Goal: Task Accomplishment & Management: Complete application form

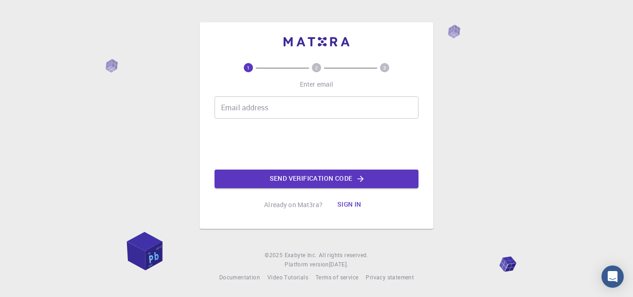
click at [258, 105] on input "Email address" at bounding box center [316, 107] width 204 height 22
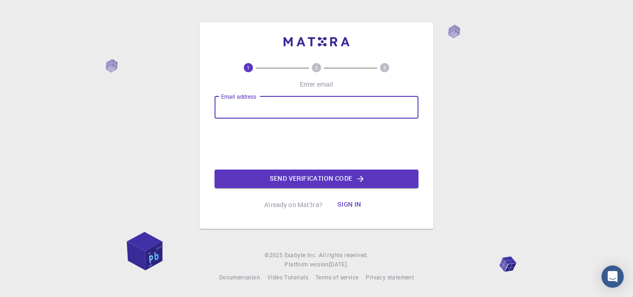
type input "[EMAIL_ADDRESS][DOMAIN_NAME]"
click at [268, 108] on input "[EMAIL_ADDRESS][DOMAIN_NAME]" at bounding box center [316, 107] width 204 height 22
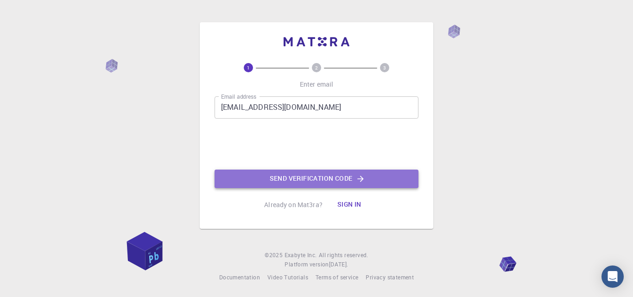
click at [280, 176] on button "Send verification code" at bounding box center [316, 178] width 204 height 19
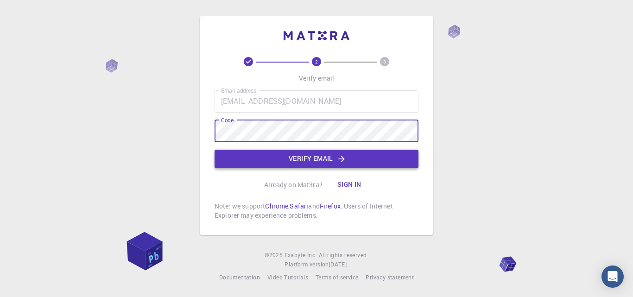
click at [329, 157] on button "Verify email" at bounding box center [316, 159] width 204 height 19
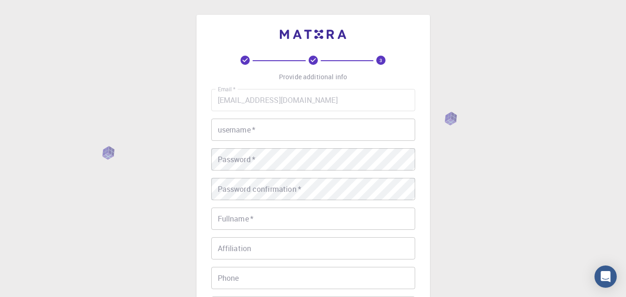
click at [254, 128] on input "username   *" at bounding box center [313, 130] width 204 height 22
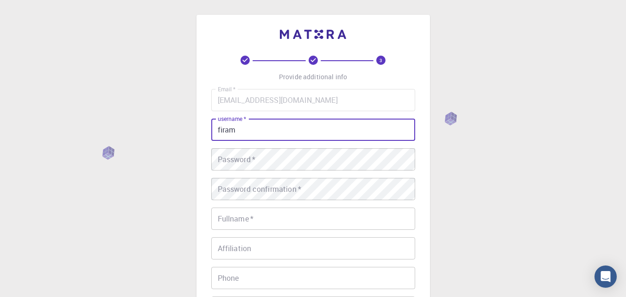
type input "firam"
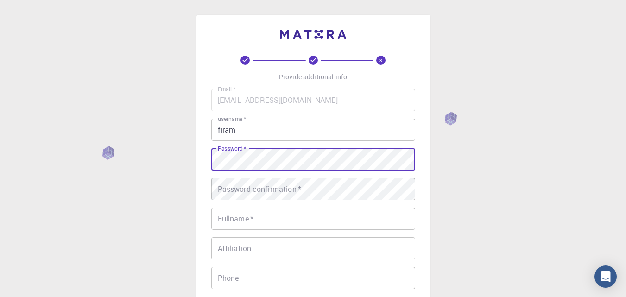
click at [143, 142] on div "3 Provide additional info Email   * marif.daiyaan@gmail.com Email   * username …" at bounding box center [313, 235] width 626 height 471
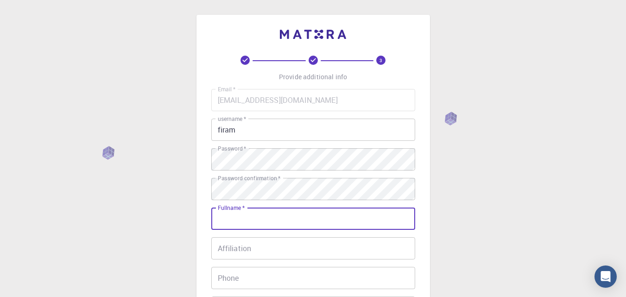
click at [255, 215] on input "Fullname   *" at bounding box center [313, 218] width 204 height 22
click at [233, 219] on input "Maruf" at bounding box center [313, 218] width 204 height 22
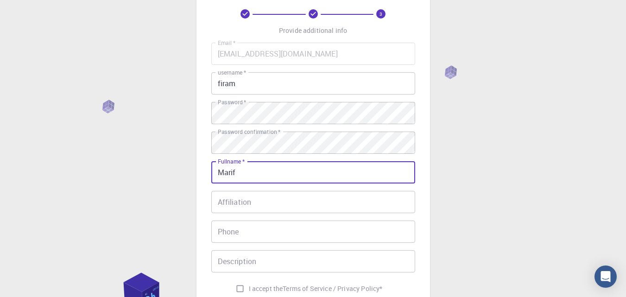
scroll to position [93, 0]
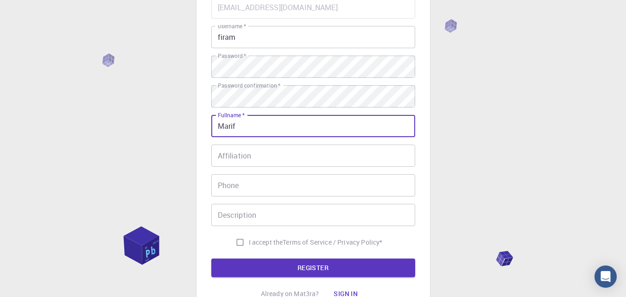
type input "Marif"
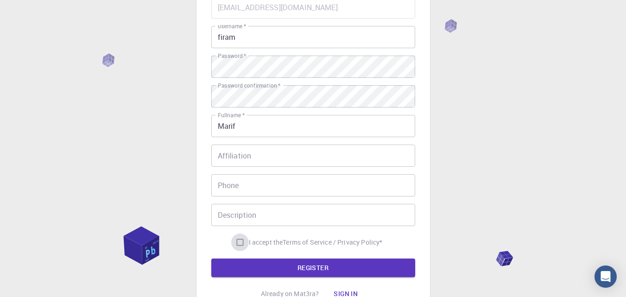
click at [240, 243] on input "I accept the Terms of Service / Privacy Policy *" at bounding box center [240, 242] width 18 height 18
checkbox input "true"
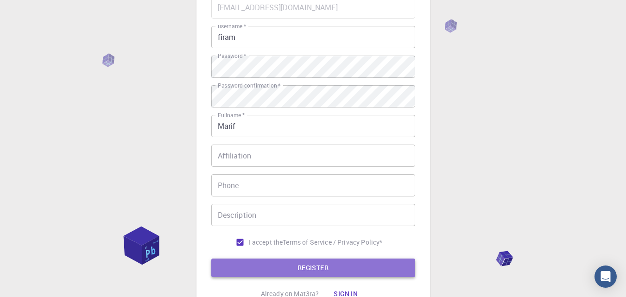
click at [265, 268] on button "REGISTER" at bounding box center [313, 267] width 204 height 19
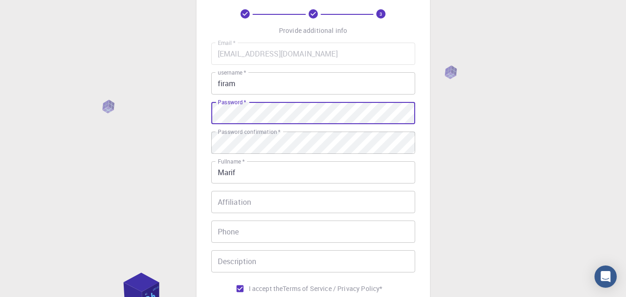
scroll to position [139, 0]
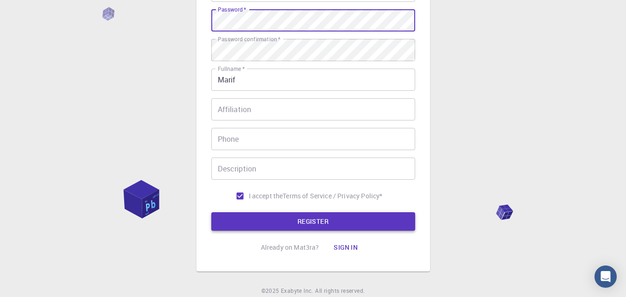
click at [276, 217] on button "REGISTER" at bounding box center [313, 221] width 204 height 19
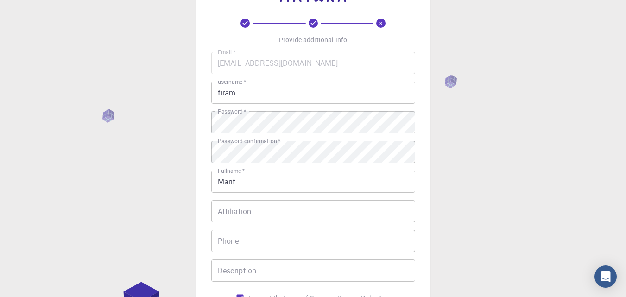
scroll to position [0, 0]
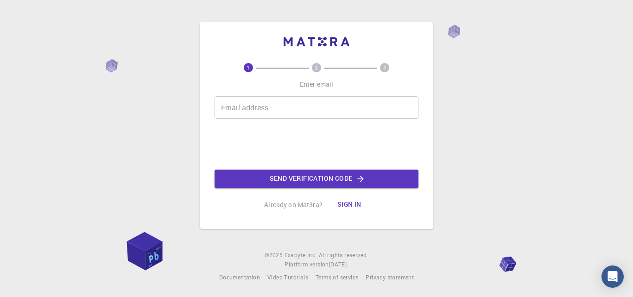
click at [269, 107] on input "Email address" at bounding box center [316, 107] width 204 height 22
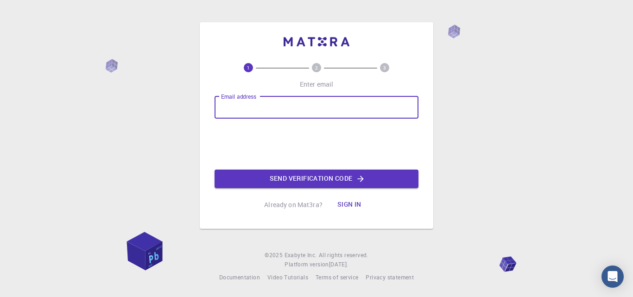
type input "[EMAIL_ADDRESS][DOMAIN_NAME]"
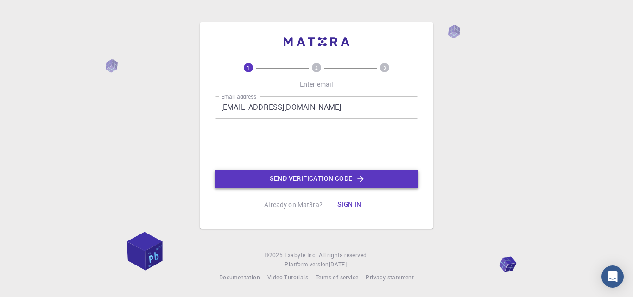
click at [272, 177] on button "Send verification code" at bounding box center [316, 178] width 204 height 19
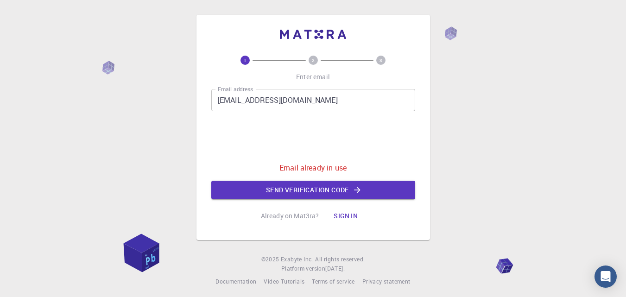
click at [345, 218] on button "Sign in" at bounding box center [345, 216] width 39 height 19
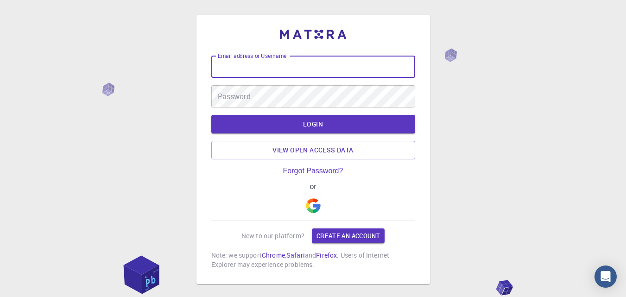
click at [287, 65] on input "Email address or Username" at bounding box center [313, 67] width 204 height 22
click at [282, 68] on input "[EMAIL_ADDRESS][DOMAIN_NAME]" at bounding box center [313, 67] width 204 height 22
type input "[EMAIL_ADDRESS][DOMAIN_NAME]"
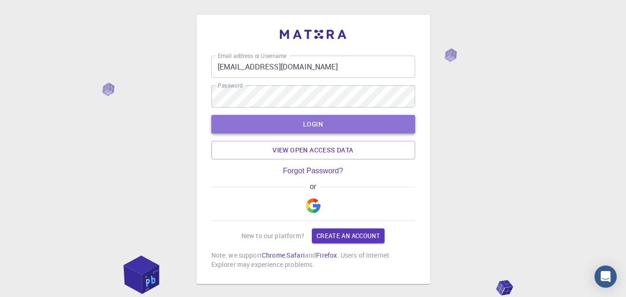
click at [305, 124] on button "LOGIN" at bounding box center [313, 124] width 204 height 19
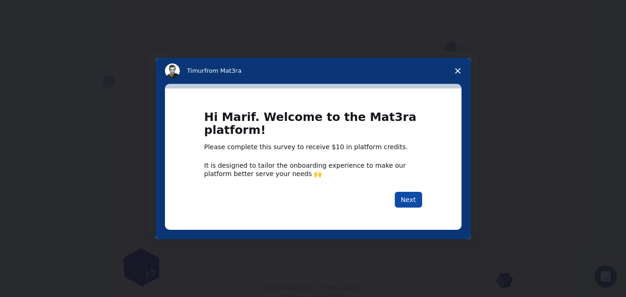
click at [403, 195] on button "Next" at bounding box center [408, 200] width 27 height 16
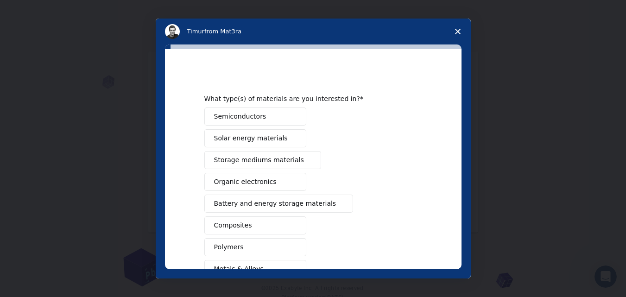
scroll to position [46, 0]
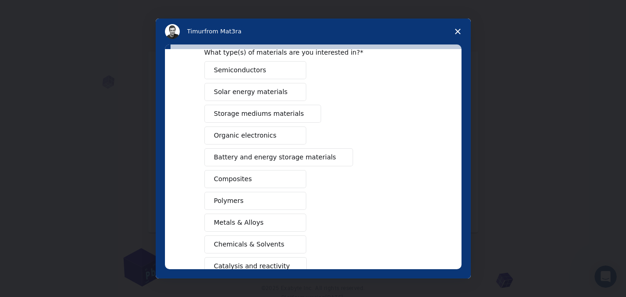
click at [227, 70] on span "Semiconductors" at bounding box center [240, 70] width 52 height 10
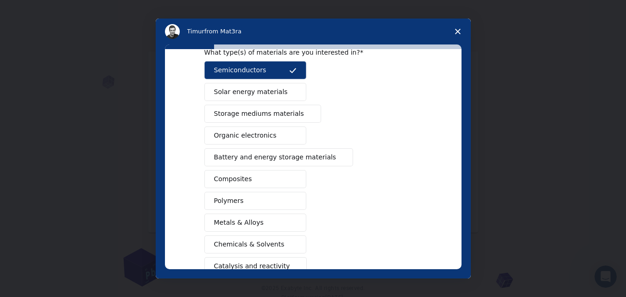
scroll to position [93, 0]
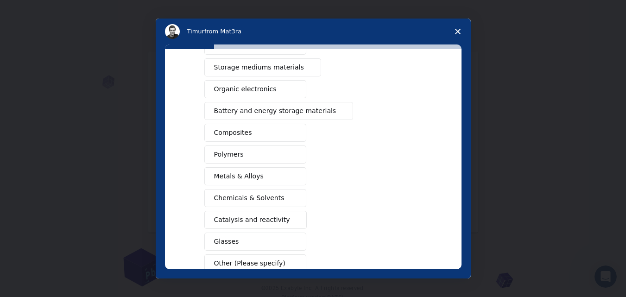
click at [214, 153] on span "Polymers" at bounding box center [229, 155] width 30 height 10
click at [214, 172] on span "Metals & Alloys" at bounding box center [239, 176] width 50 height 10
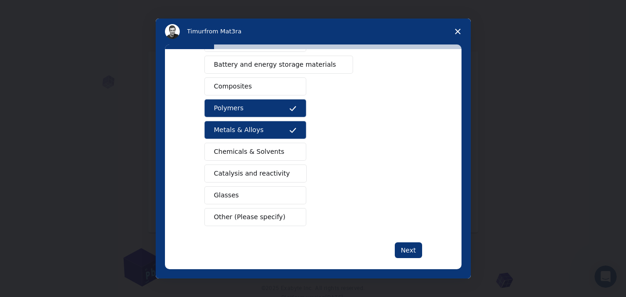
scroll to position [150, 0]
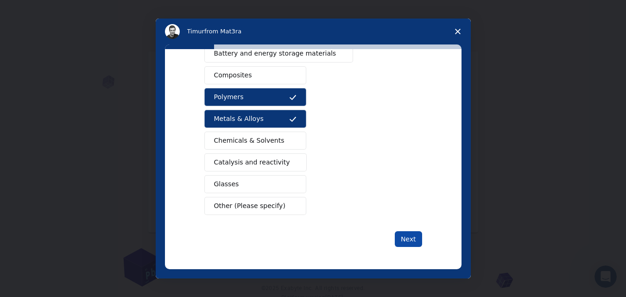
click at [405, 239] on button "Next" at bounding box center [408, 239] width 27 height 16
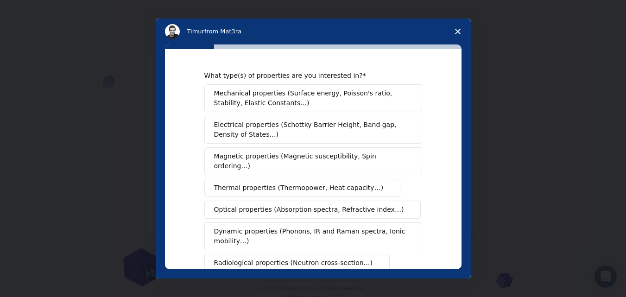
click at [250, 92] on span "Mechanical properties (Surface energy, Poisson's ratio, Stability, Elastic Cons…" at bounding box center [310, 97] width 193 height 19
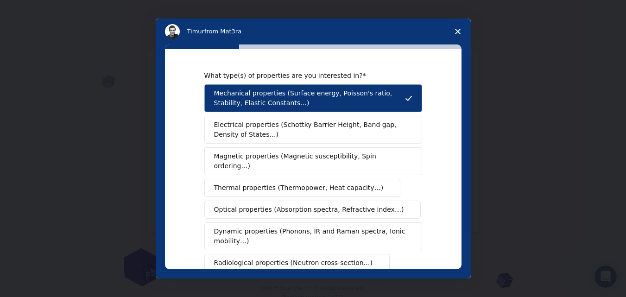
scroll to position [46, 0]
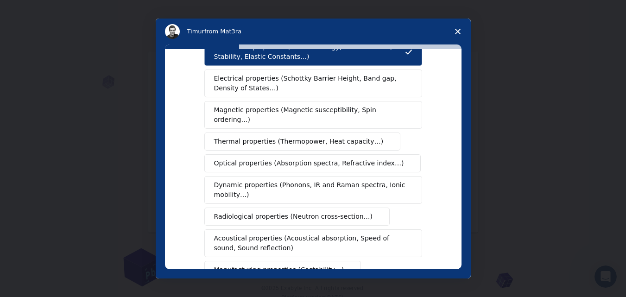
click at [239, 88] on span "Electrical properties (Schottky Barrier Height, Band gap, Density of States…)" at bounding box center [310, 83] width 193 height 19
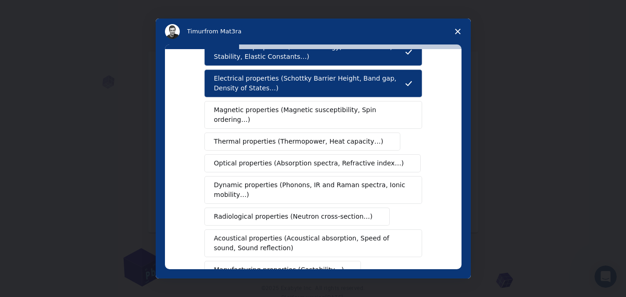
scroll to position [139, 0]
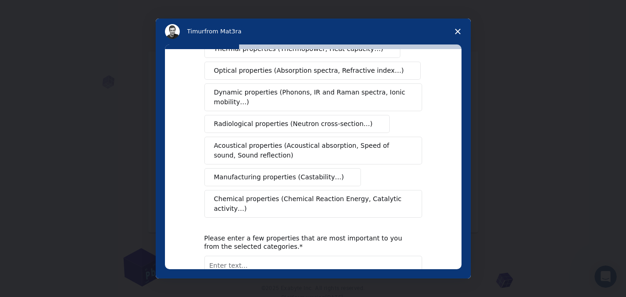
click at [246, 172] on span "Manufacturing properties (Castability…)" at bounding box center [279, 177] width 130 height 10
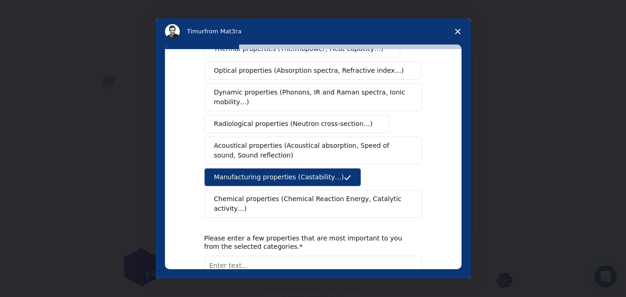
scroll to position [198, 0]
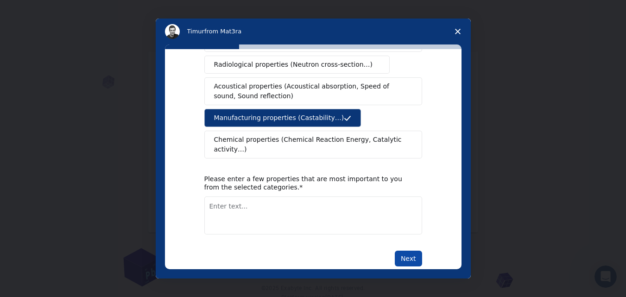
click at [402, 251] on button "Next" at bounding box center [408, 259] width 27 height 16
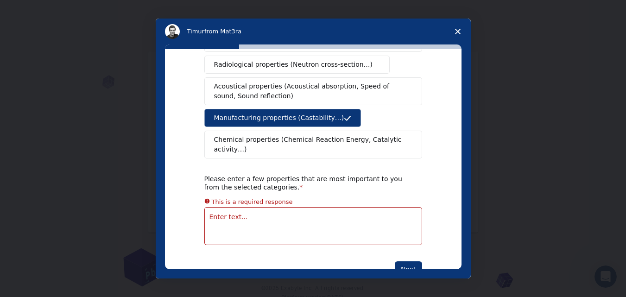
click at [273, 207] on textarea "Enter text..." at bounding box center [313, 226] width 218 height 38
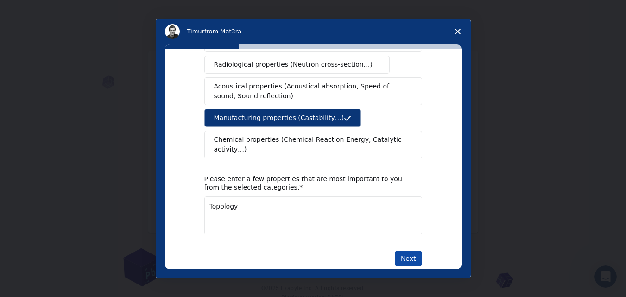
type textarea "Topology"
click at [398, 251] on button "Next" at bounding box center [408, 259] width 27 height 16
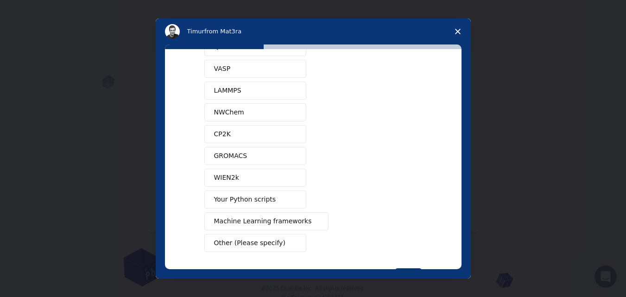
scroll to position [83, 0]
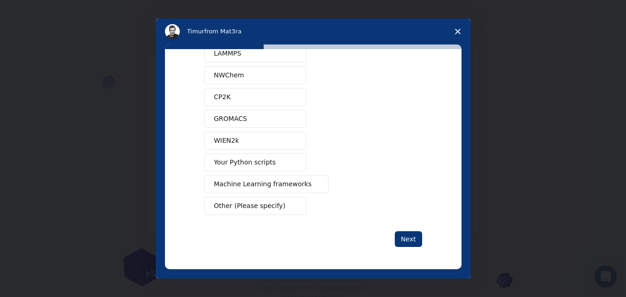
click at [241, 207] on span "Other (Please specify)" at bounding box center [249, 206] width 71 height 10
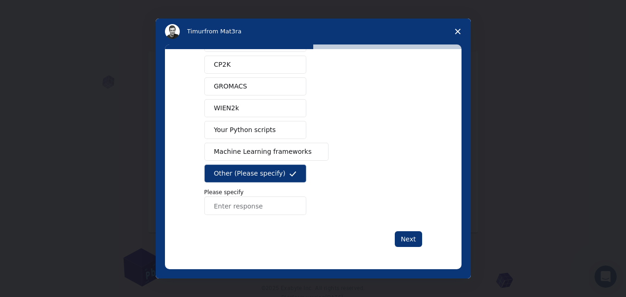
scroll to position [23, 0]
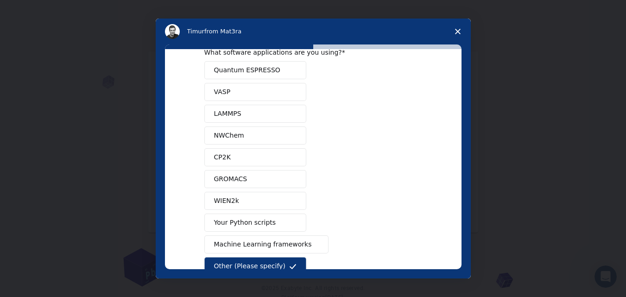
click at [239, 223] on span "Your Python scripts" at bounding box center [245, 223] width 62 height 10
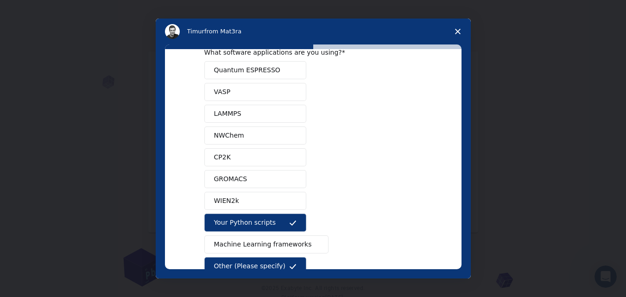
click at [272, 263] on span "Other (Please specify)" at bounding box center [249, 266] width 71 height 10
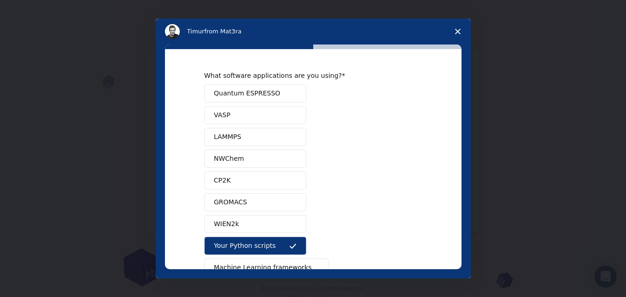
scroll to position [83, 0]
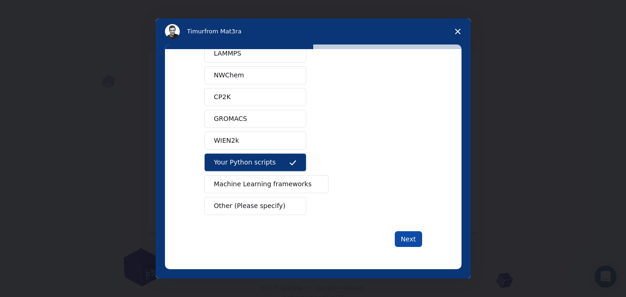
click at [398, 237] on button "Next" at bounding box center [408, 239] width 27 height 16
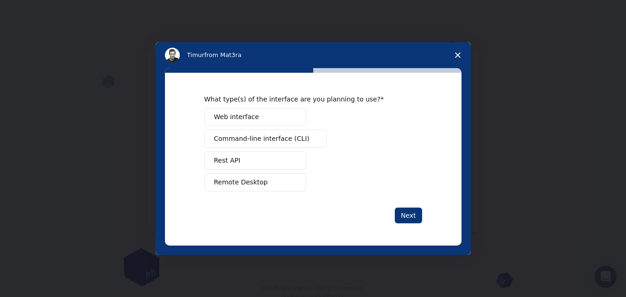
click at [236, 183] on span "Remote Desktop" at bounding box center [241, 182] width 54 height 10
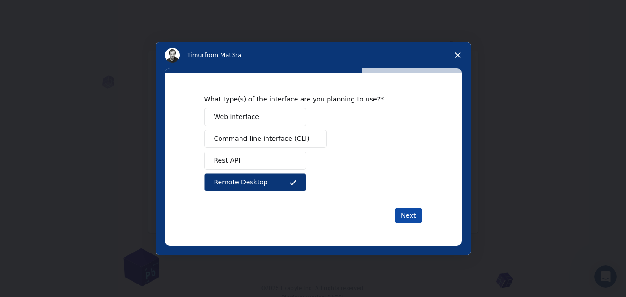
click at [401, 214] on button "Next" at bounding box center [408, 215] width 27 height 16
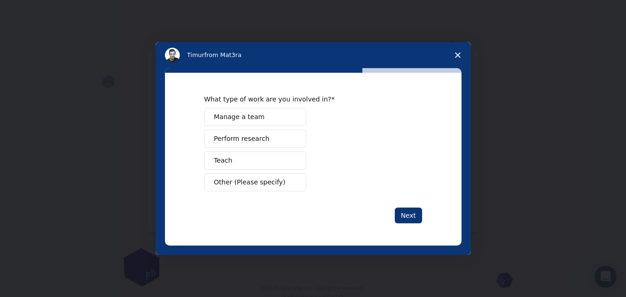
click at [230, 137] on span "Perform research" at bounding box center [242, 139] width 56 height 10
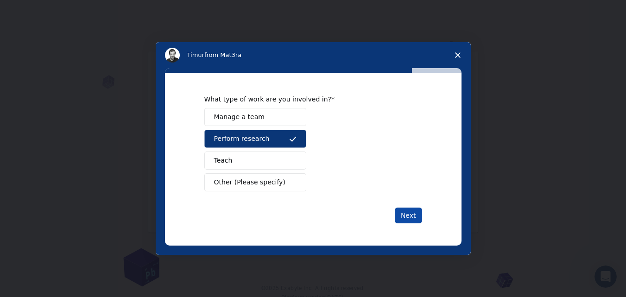
click at [402, 213] on button "Next" at bounding box center [408, 215] width 27 height 16
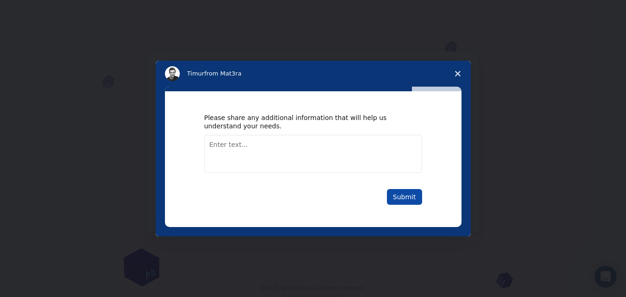
click at [401, 197] on button "Submit" at bounding box center [404, 197] width 35 height 16
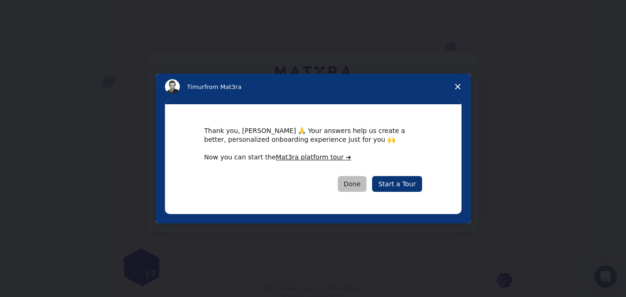
click at [361, 183] on button "Done" at bounding box center [352, 184] width 29 height 16
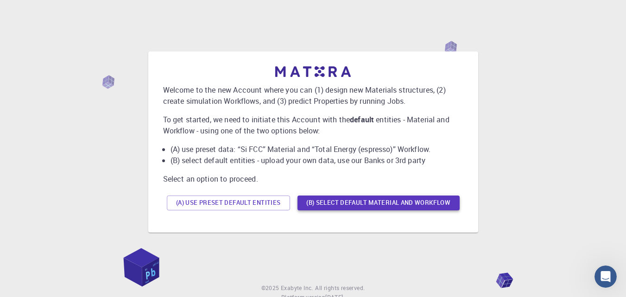
click at [336, 203] on button "(B) Select default material and workflow" at bounding box center [378, 202] width 162 height 15
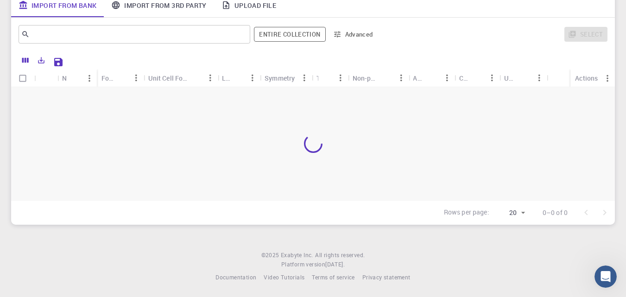
scroll to position [79, 0]
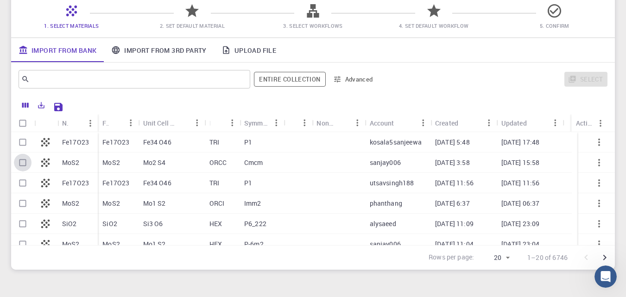
click at [15, 164] on input "Select row" at bounding box center [23, 163] width 18 height 18
checkbox input "true"
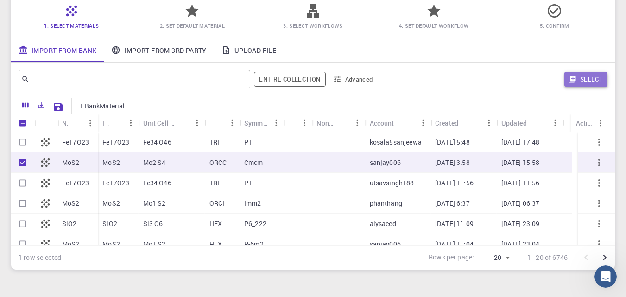
click at [578, 84] on button "Select" at bounding box center [585, 79] width 43 height 15
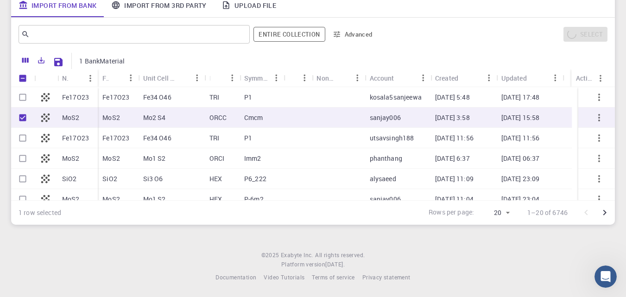
click at [120, 119] on div "MoS2" at bounding box center [118, 117] width 40 height 20
checkbox input "false"
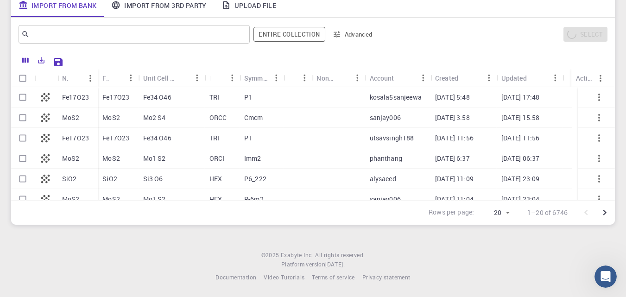
click at [120, 119] on div "MoS2" at bounding box center [118, 117] width 40 height 20
checkbox input "true"
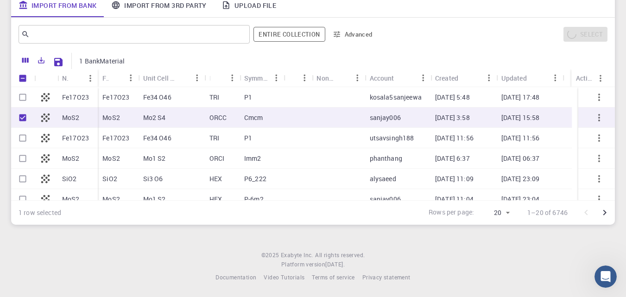
scroll to position [32, 0]
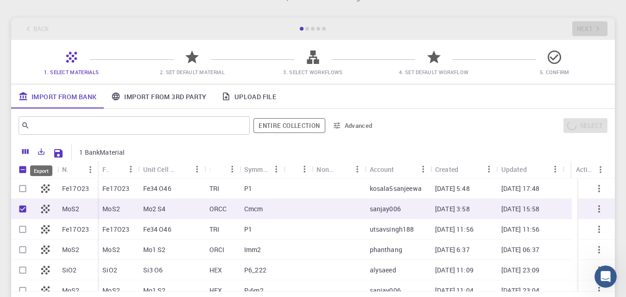
click at [40, 154] on icon "Export" at bounding box center [41, 151] width 8 height 8
click at [66, 203] on li "Print" at bounding box center [72, 204] width 79 height 17
click at [595, 213] on icon "button" at bounding box center [598, 208] width 11 height 11
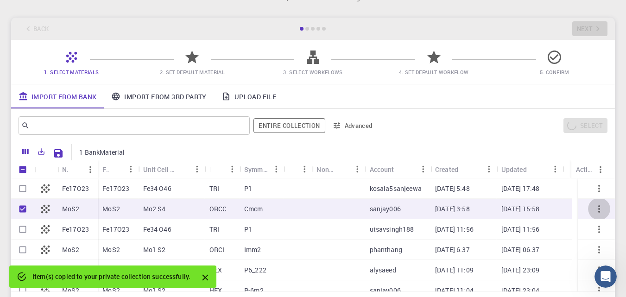
click at [593, 210] on icon "button" at bounding box center [598, 208] width 11 height 11
